Goal: Transaction & Acquisition: Purchase product/service

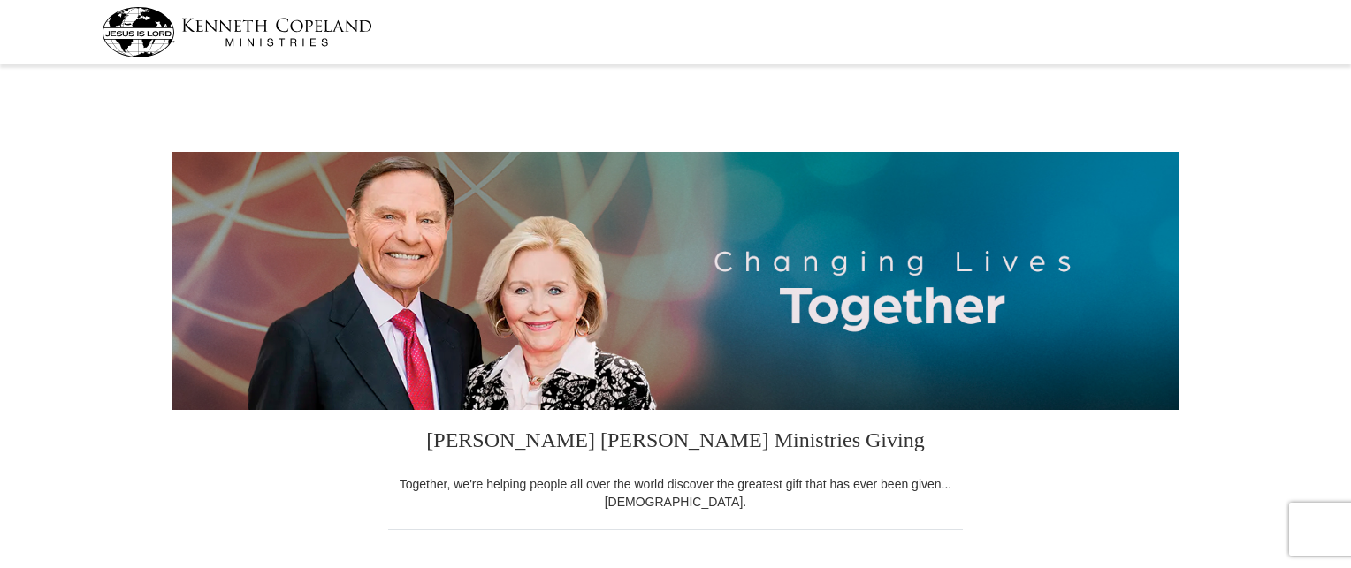
select select "GA"
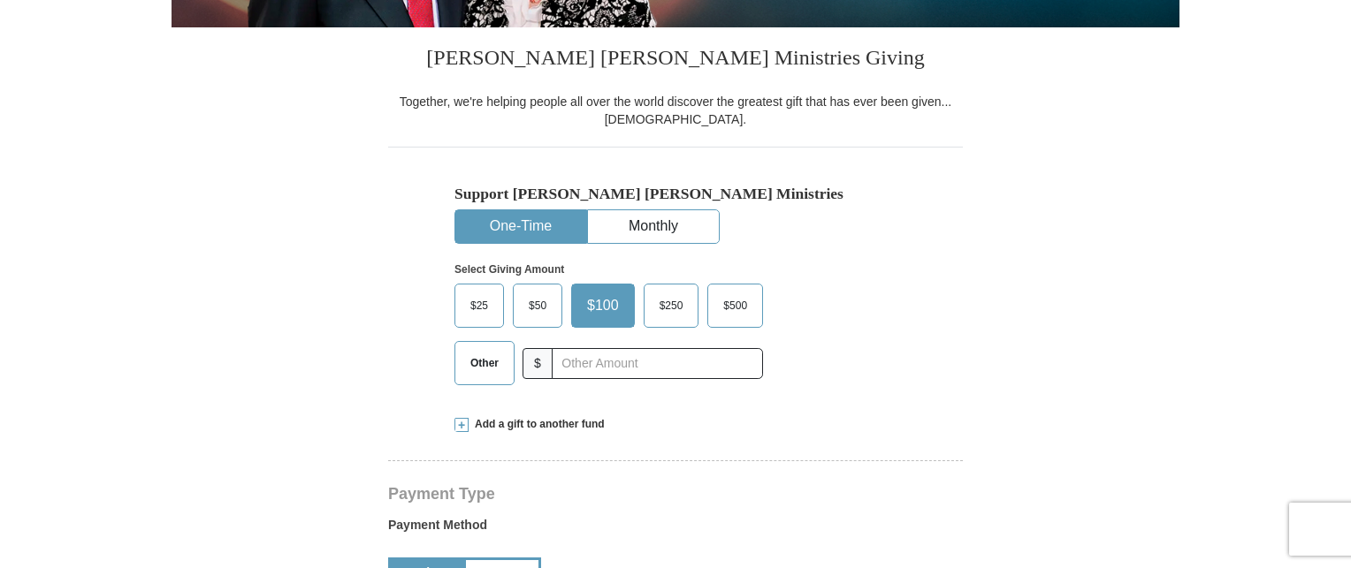
scroll to position [403, 0]
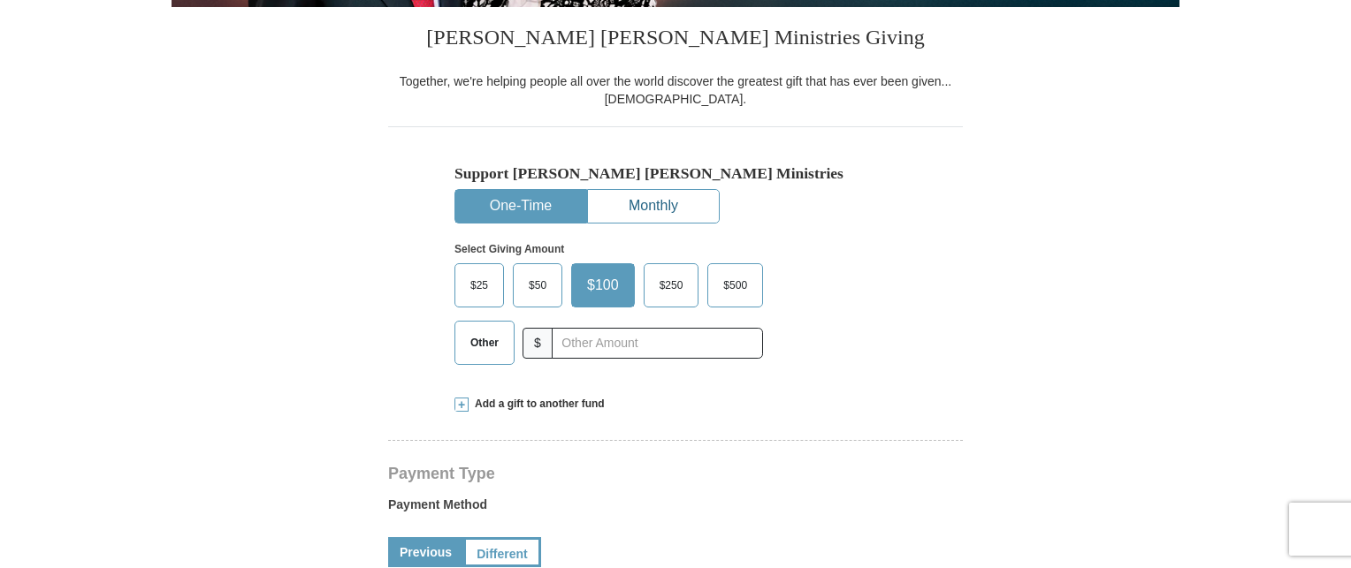
click at [667, 201] on button "Monthly" at bounding box center [653, 206] width 131 height 33
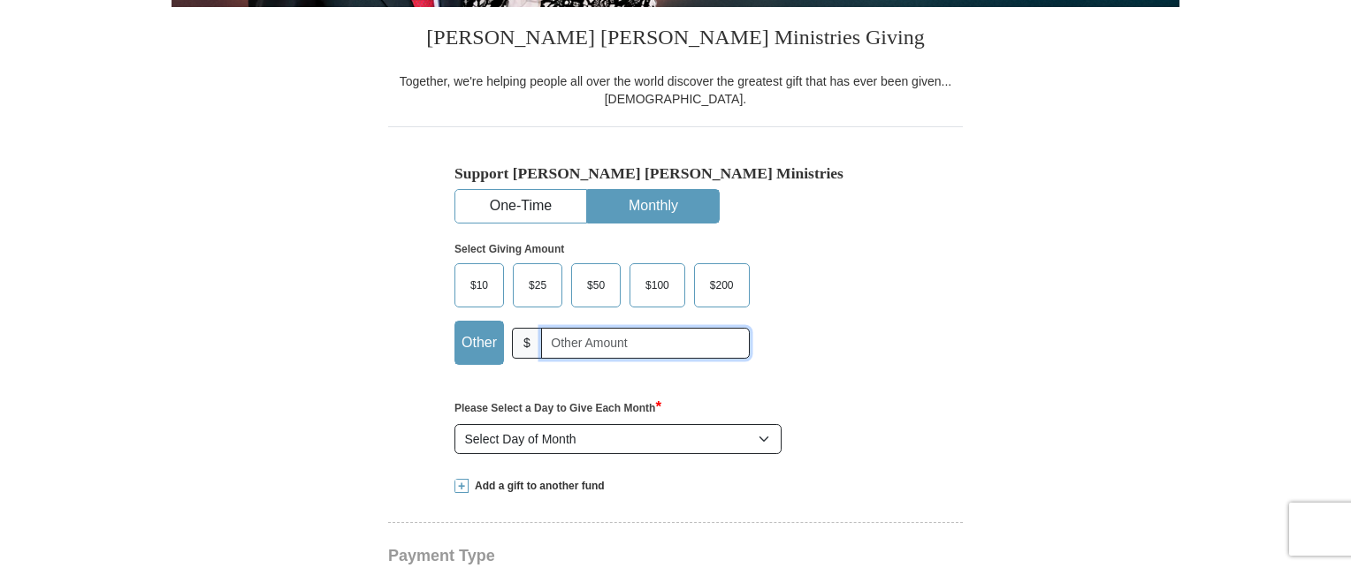
click at [576, 339] on input "text" at bounding box center [645, 343] width 209 height 31
type input "30.00"
click at [767, 441] on select "Select Day of Month 1 2 3 4 5 6 7 8 9 10 11 12 13 14 15 16 17 18 19 20 21 22 23…" at bounding box center [617, 439] width 327 height 30
select select "15"
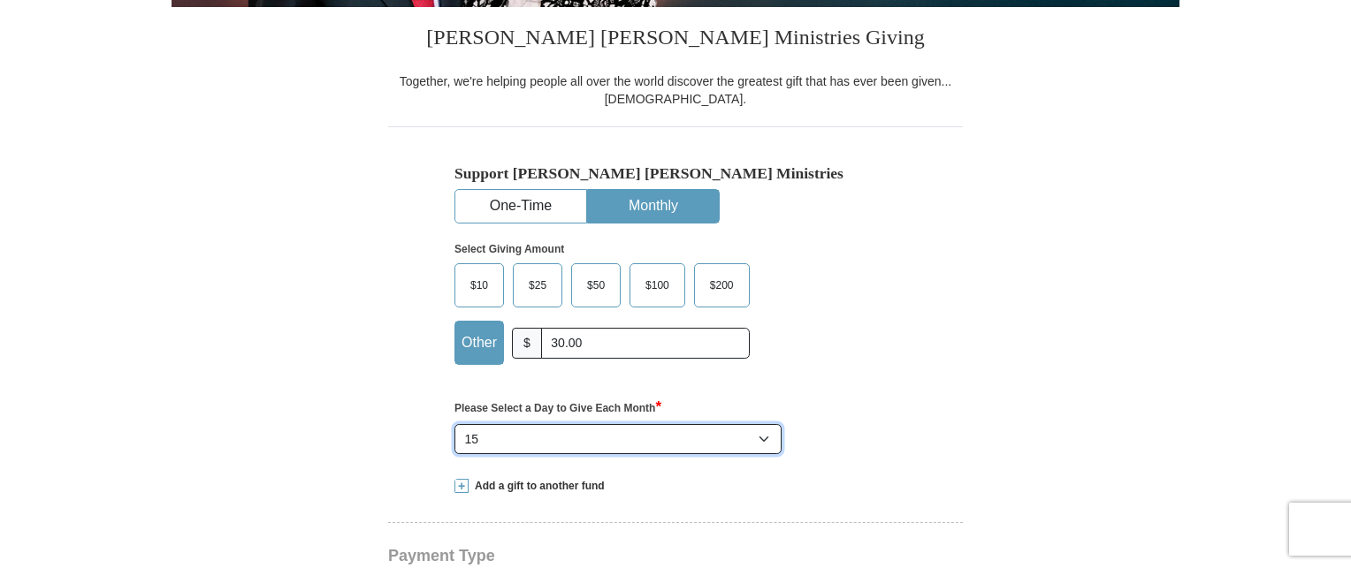
click at [454, 424] on select "Select Day of Month 1 2 3 4 5 6 7 8 9 10 11 12 13 14 15 16 17 18 19 20 21 22 23…" at bounding box center [617, 439] width 327 height 30
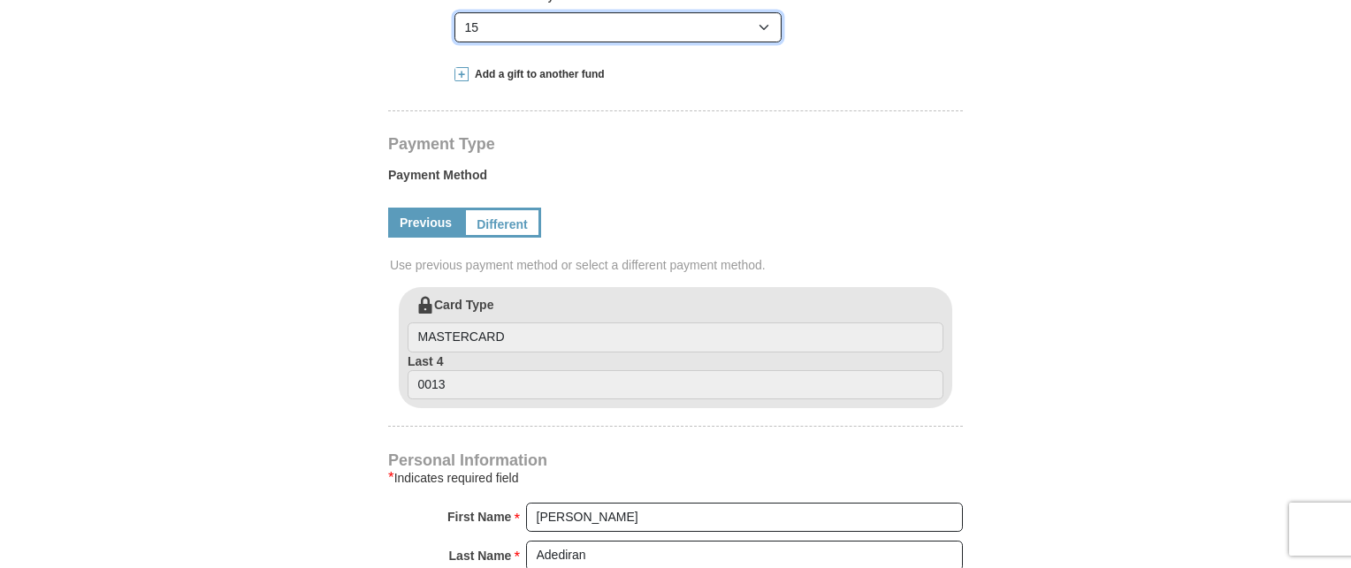
scroll to position [801, 0]
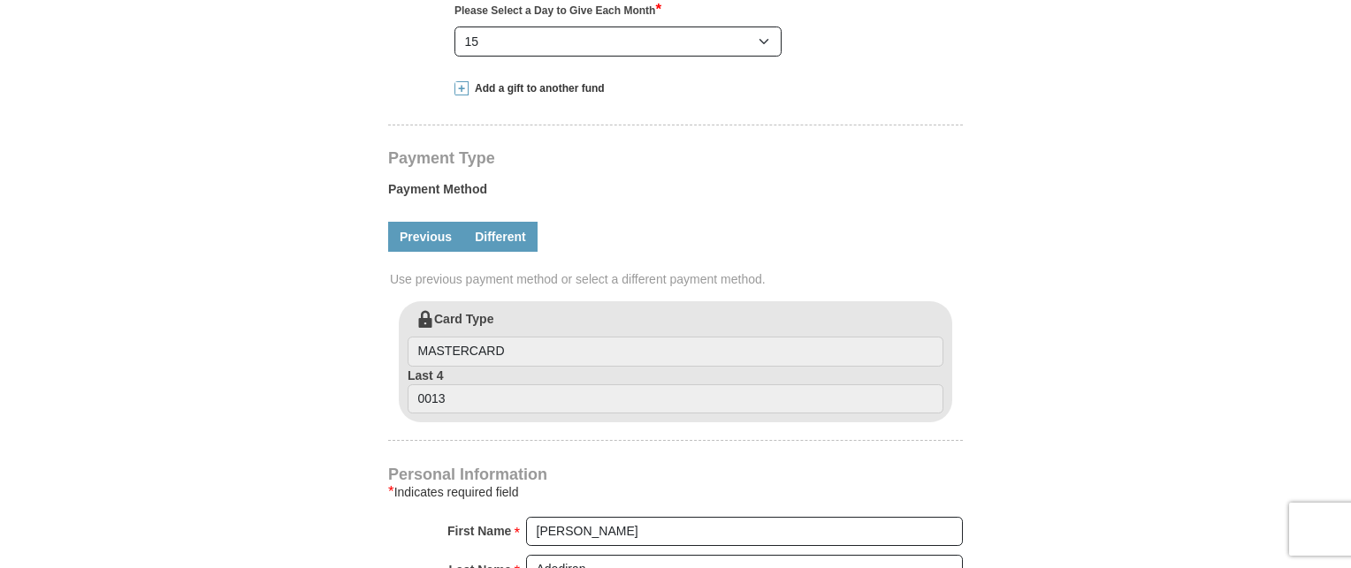
click at [509, 240] on link "Different" at bounding box center [500, 237] width 74 height 30
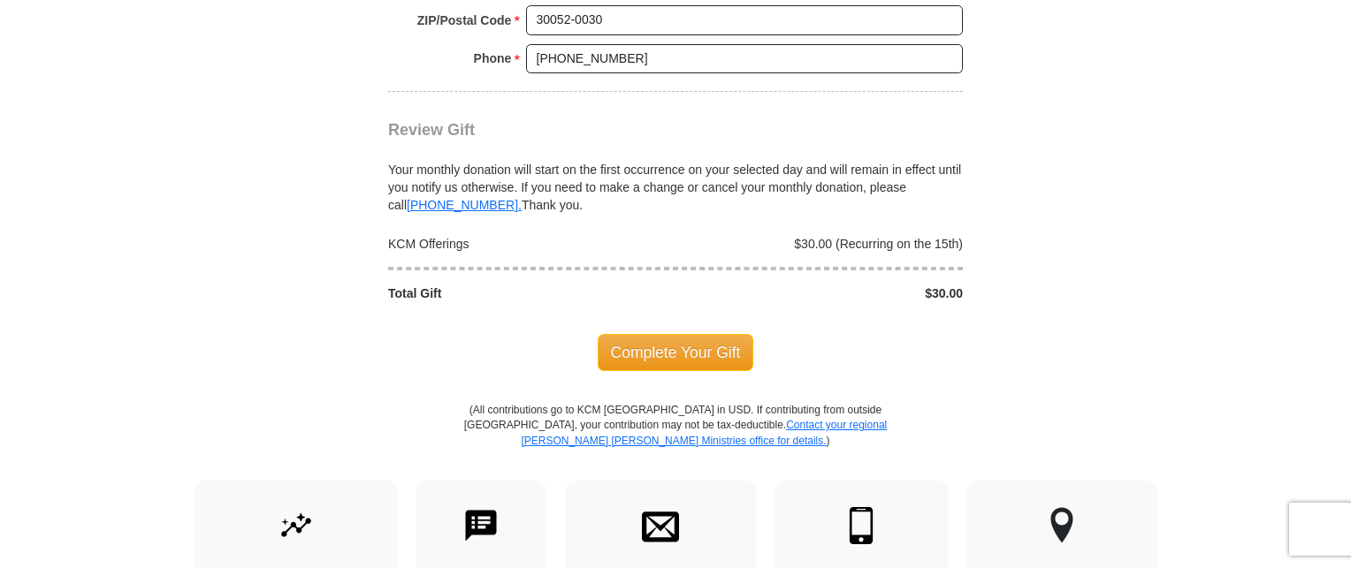
scroll to position [1833, 0]
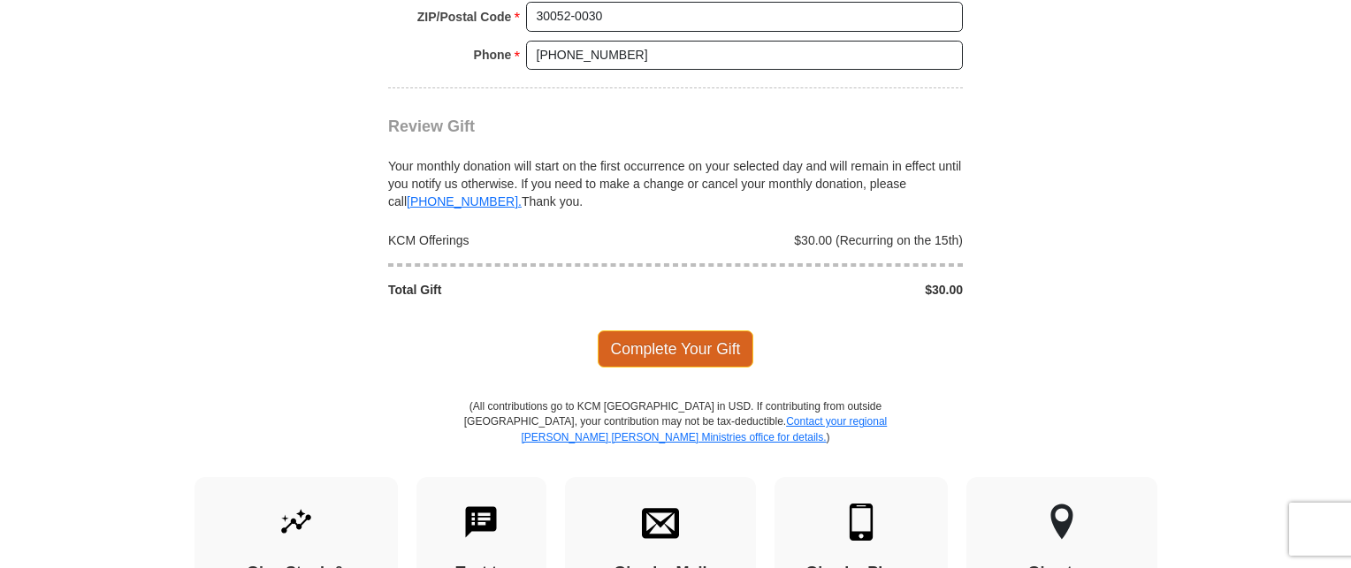
click at [655, 344] on span "Complete Your Gift" at bounding box center [676, 349] width 156 height 37
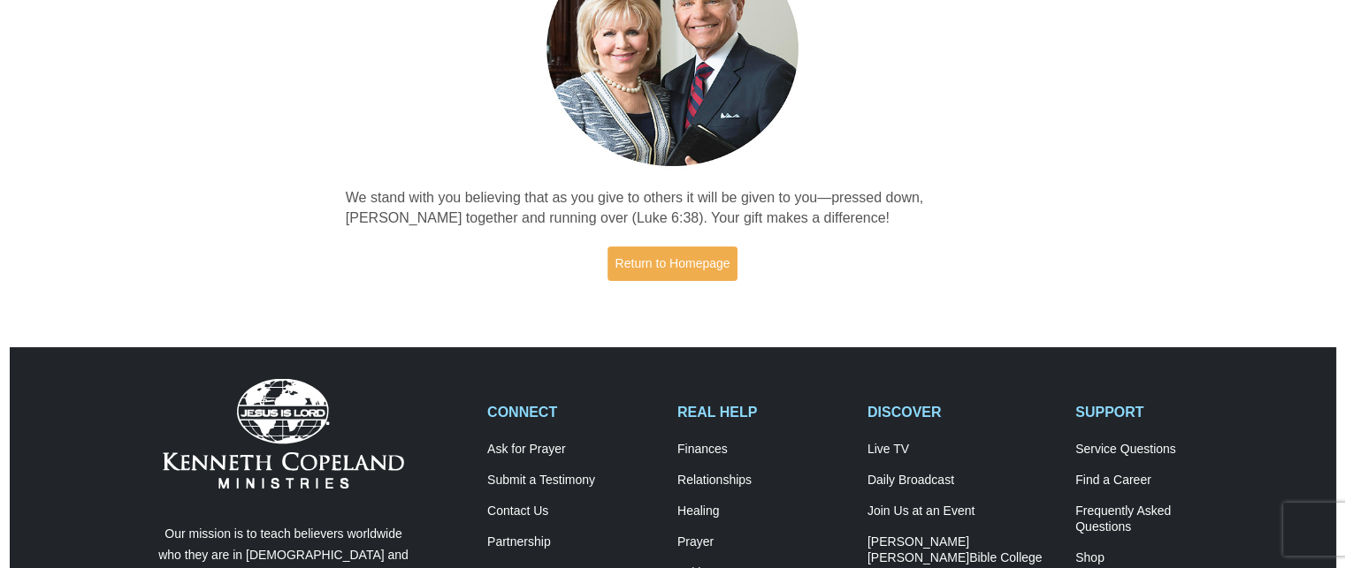
scroll to position [217, 0]
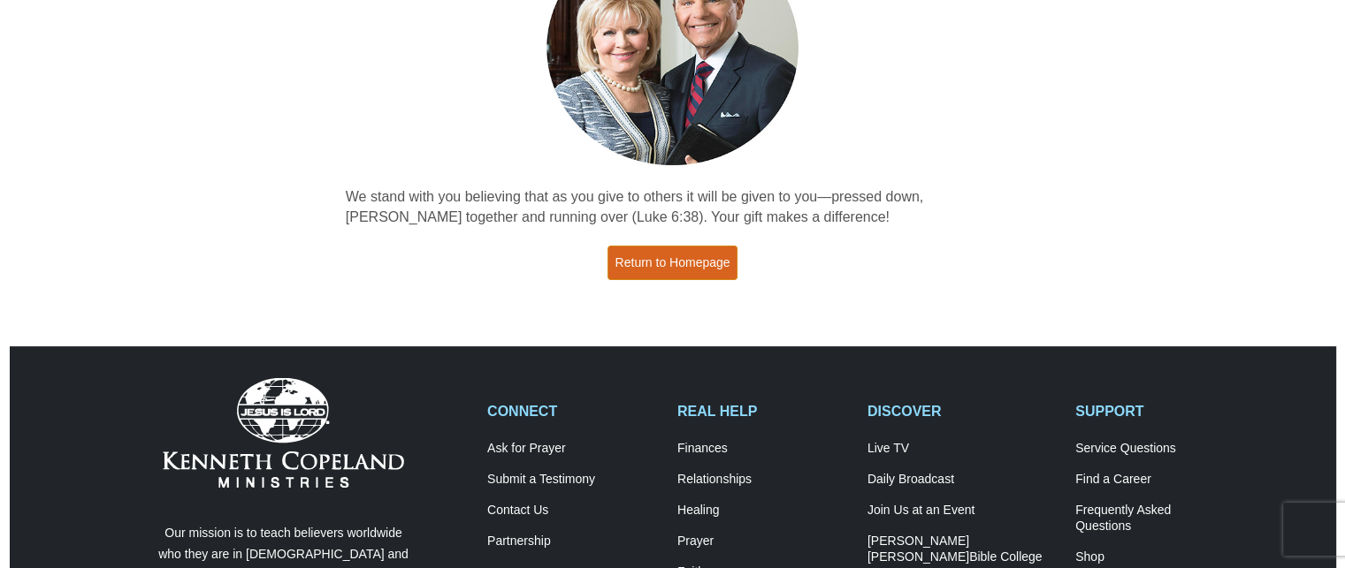
click at [655, 257] on link "Return to Homepage" at bounding box center [672, 263] width 131 height 34
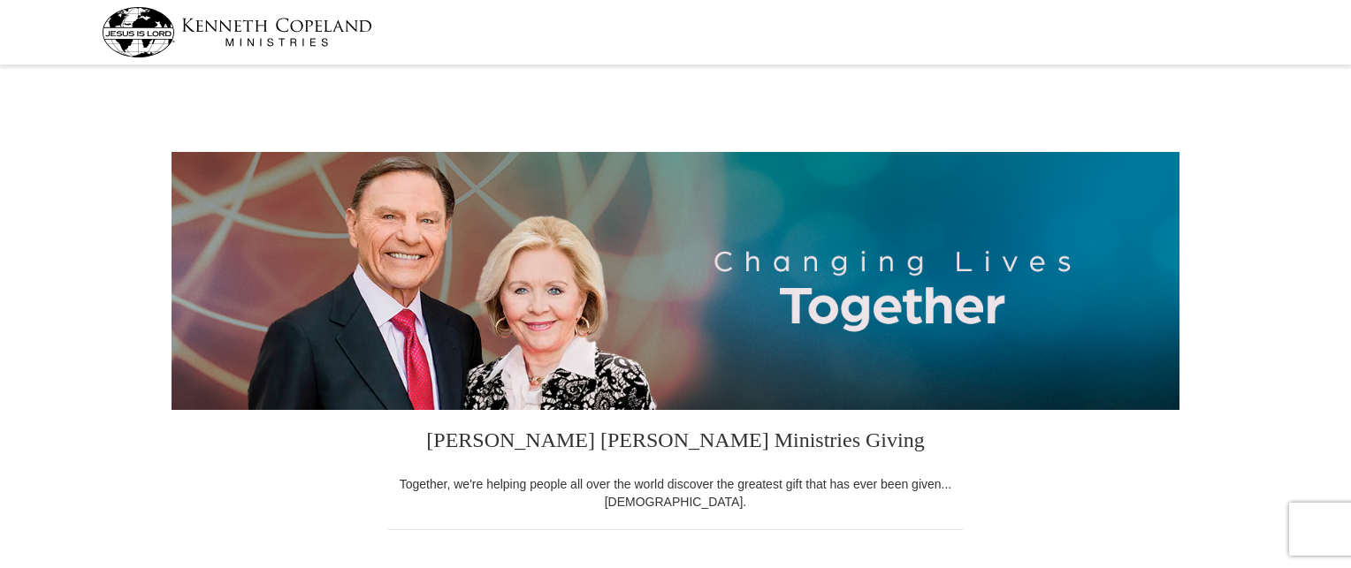
select select "GA"
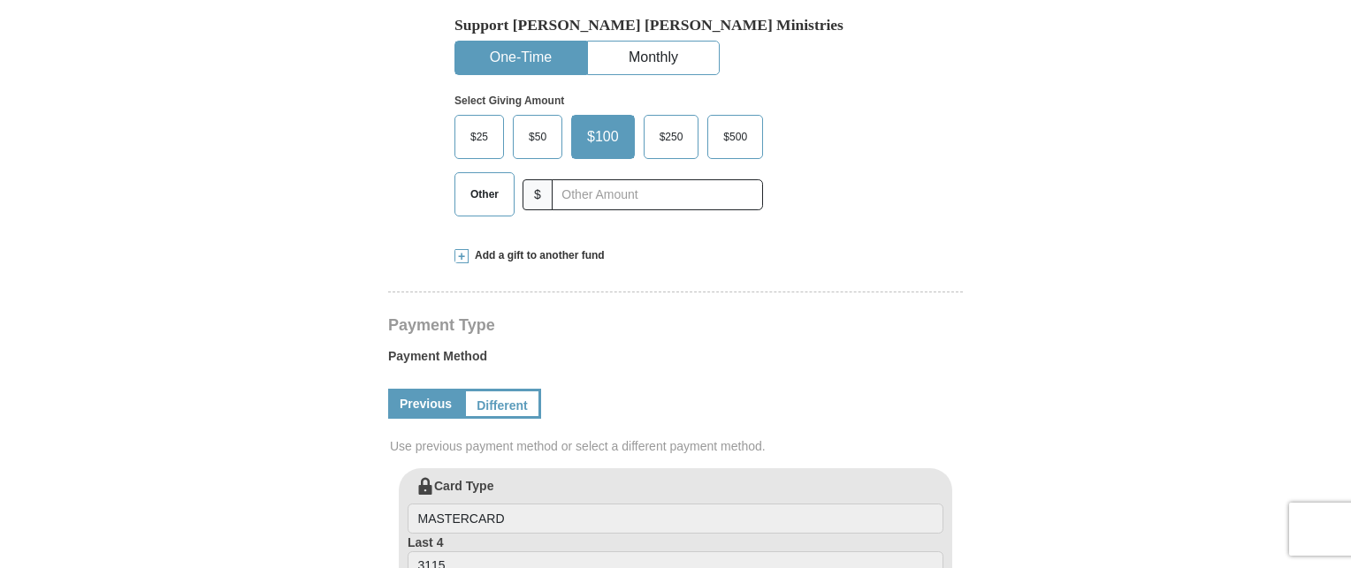
scroll to position [546, 0]
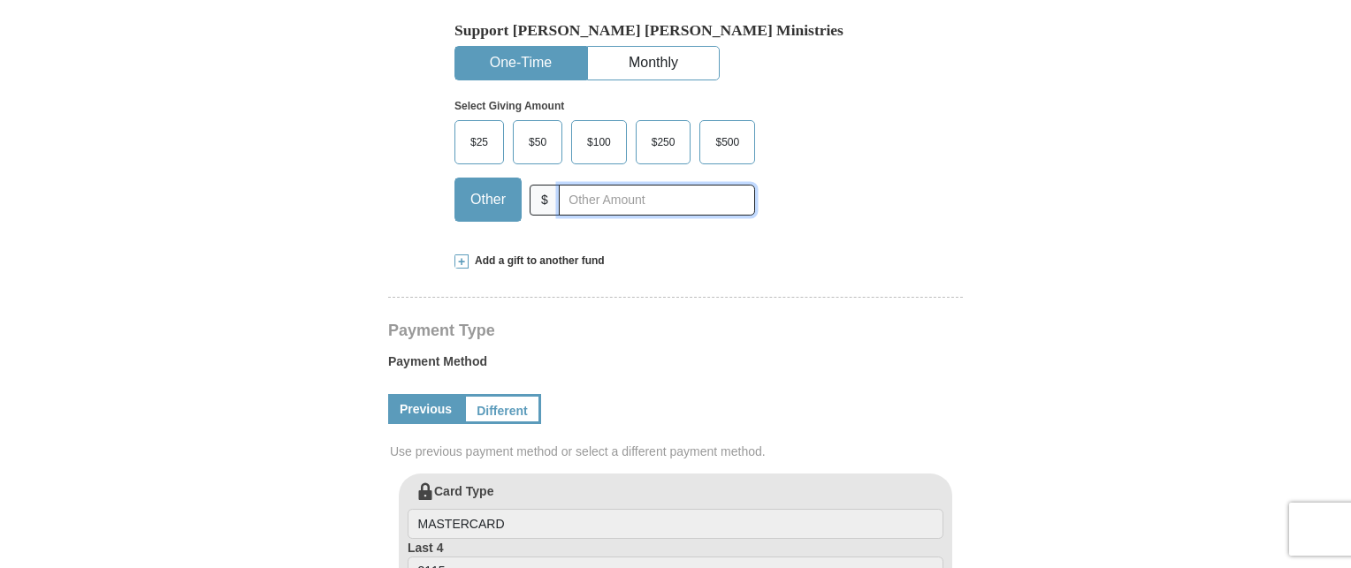
click at [587, 197] on input "text" at bounding box center [657, 200] width 196 height 31
type input "30.00"
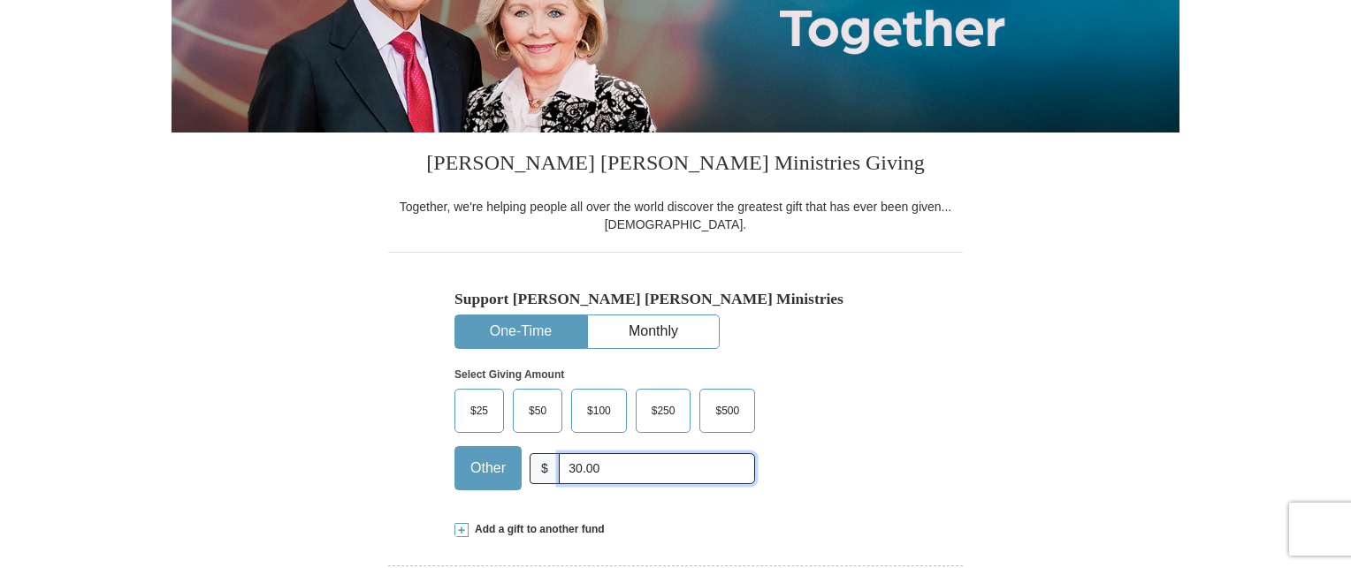
scroll to position [0, 0]
